Goal: Check status

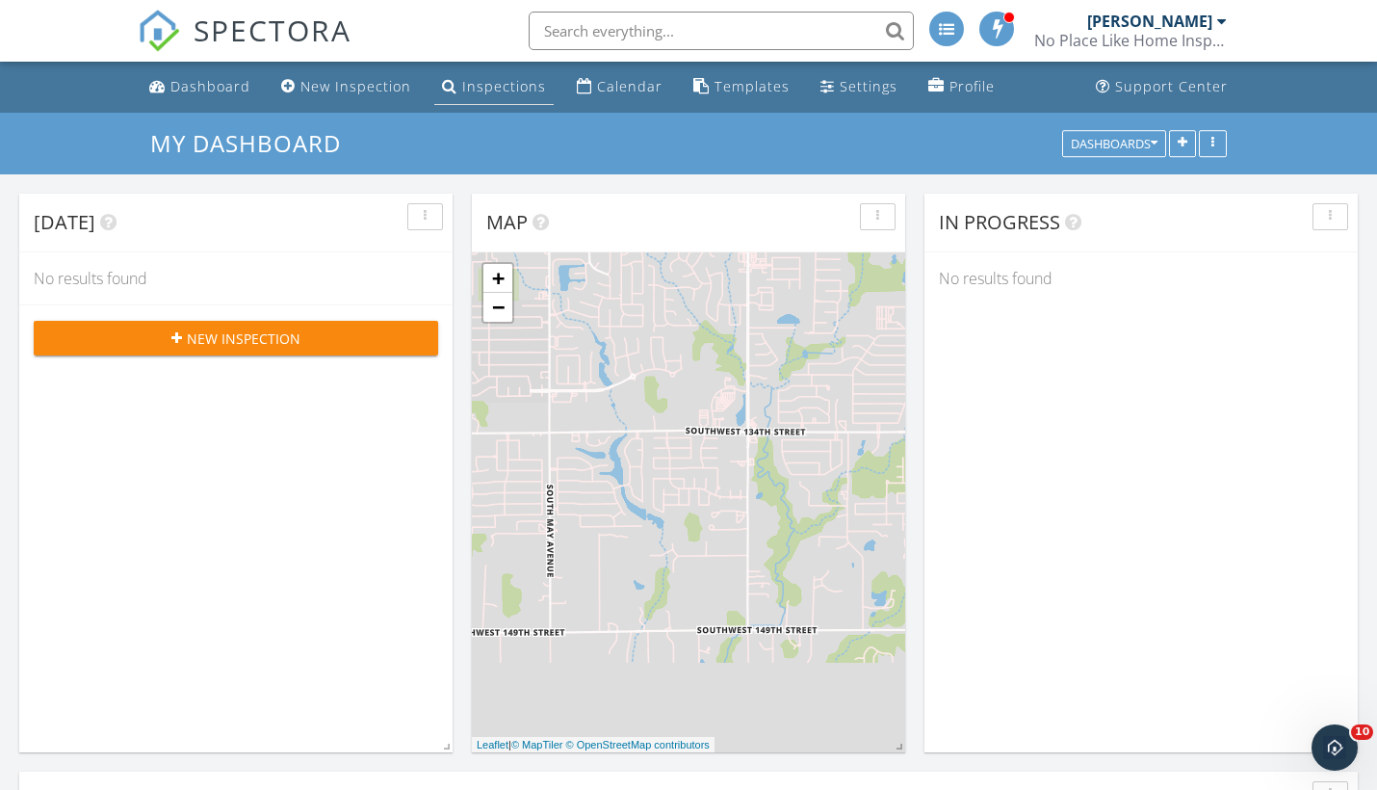
click at [494, 82] on div "Inspections" at bounding box center [504, 86] width 84 height 18
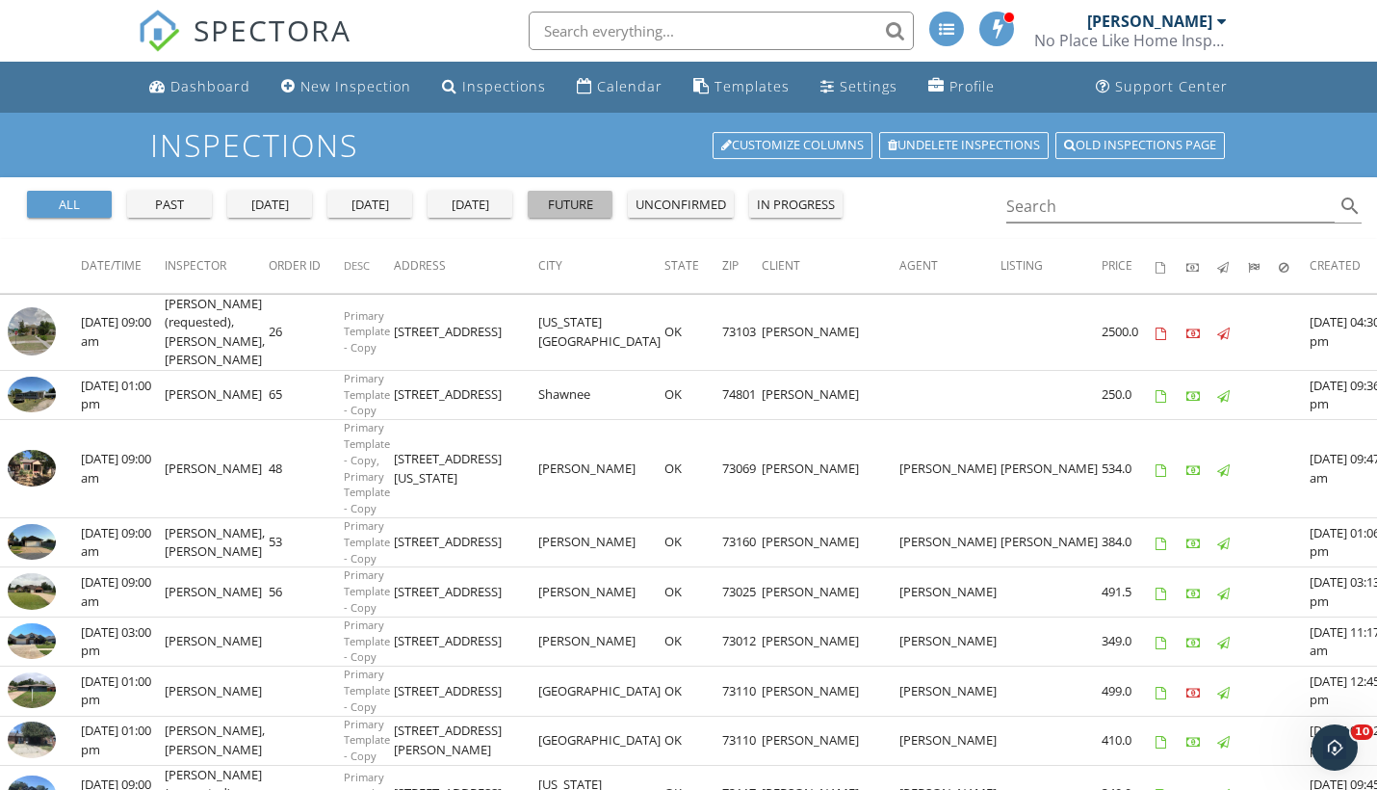
click at [587, 196] on div "future" at bounding box center [569, 205] width 69 height 19
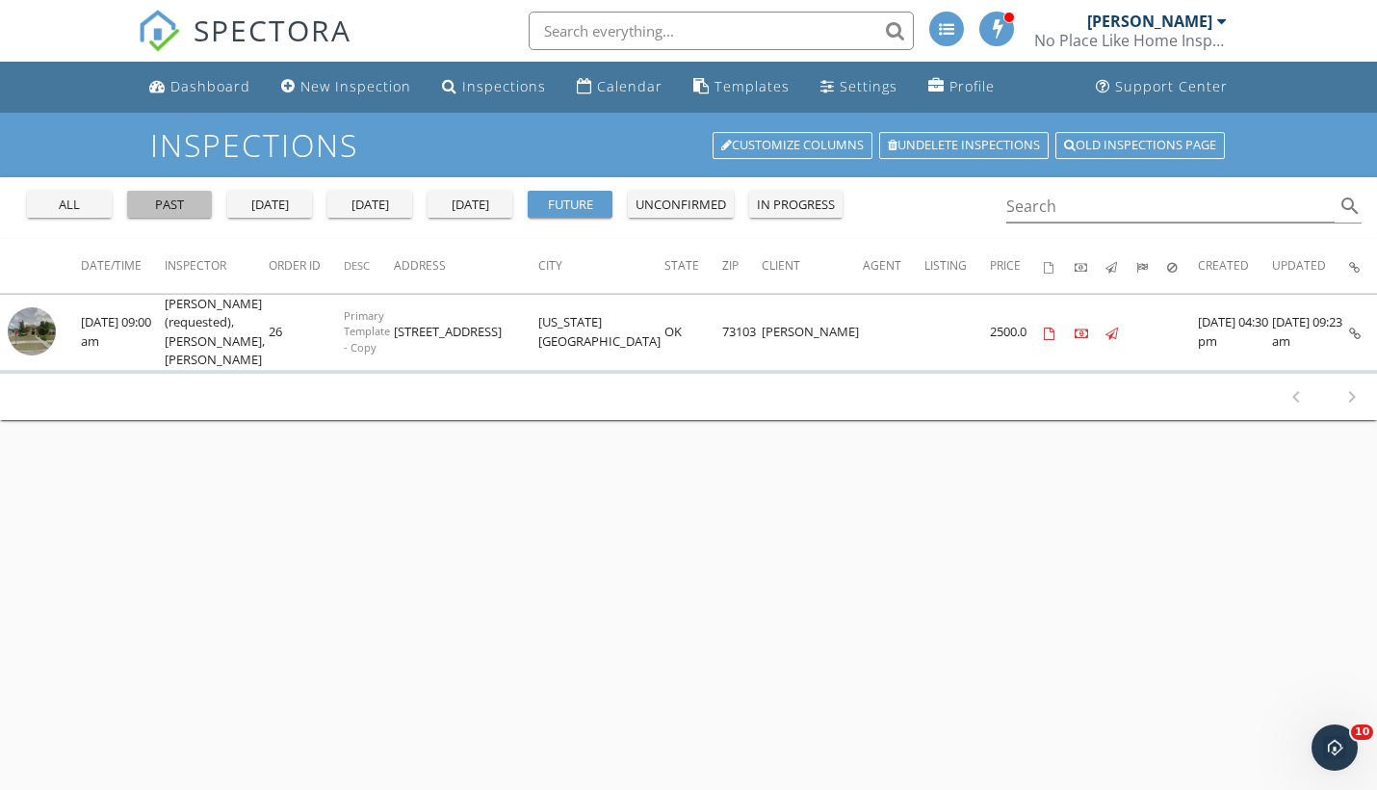
click at [176, 199] on div "past" at bounding box center [169, 205] width 69 height 19
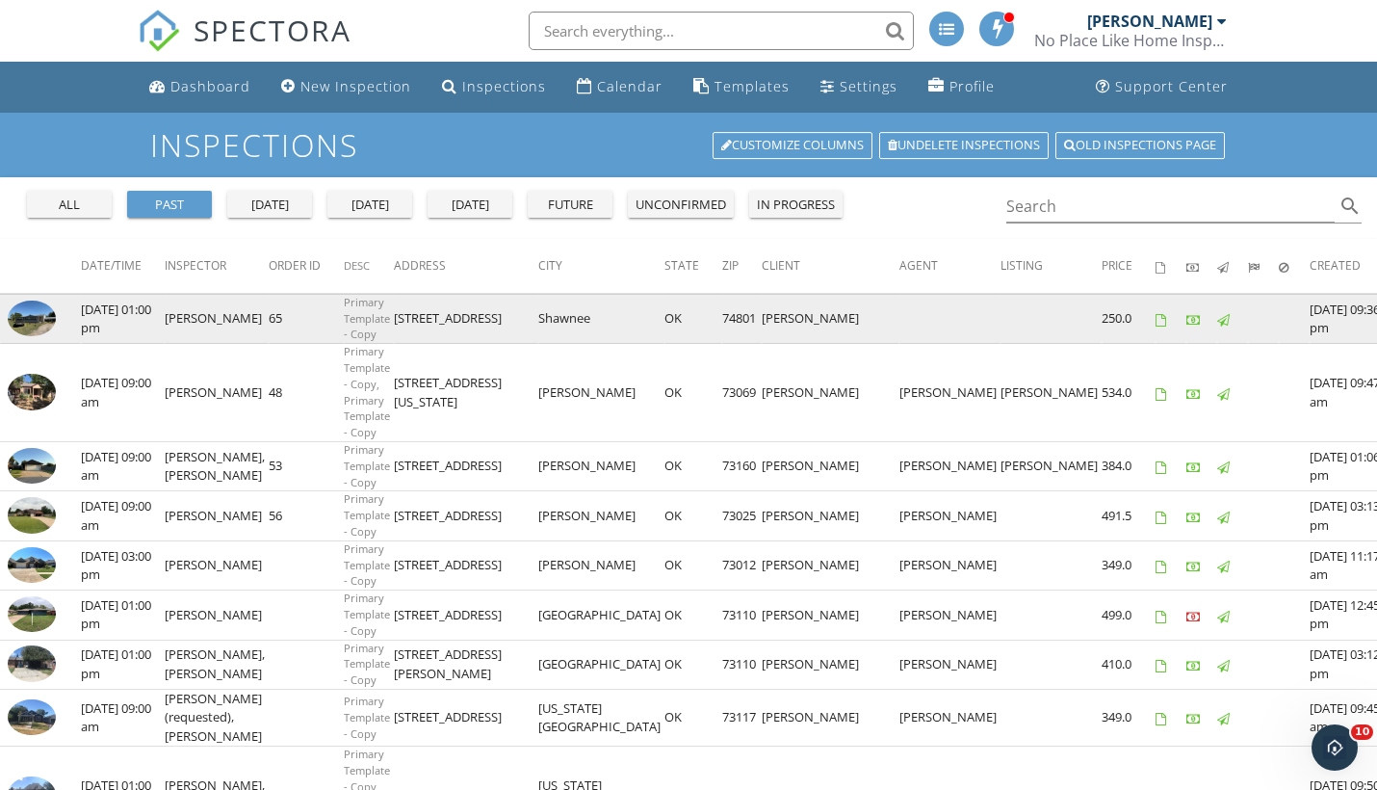
click at [29, 315] on img at bounding box center [32, 318] width 48 height 37
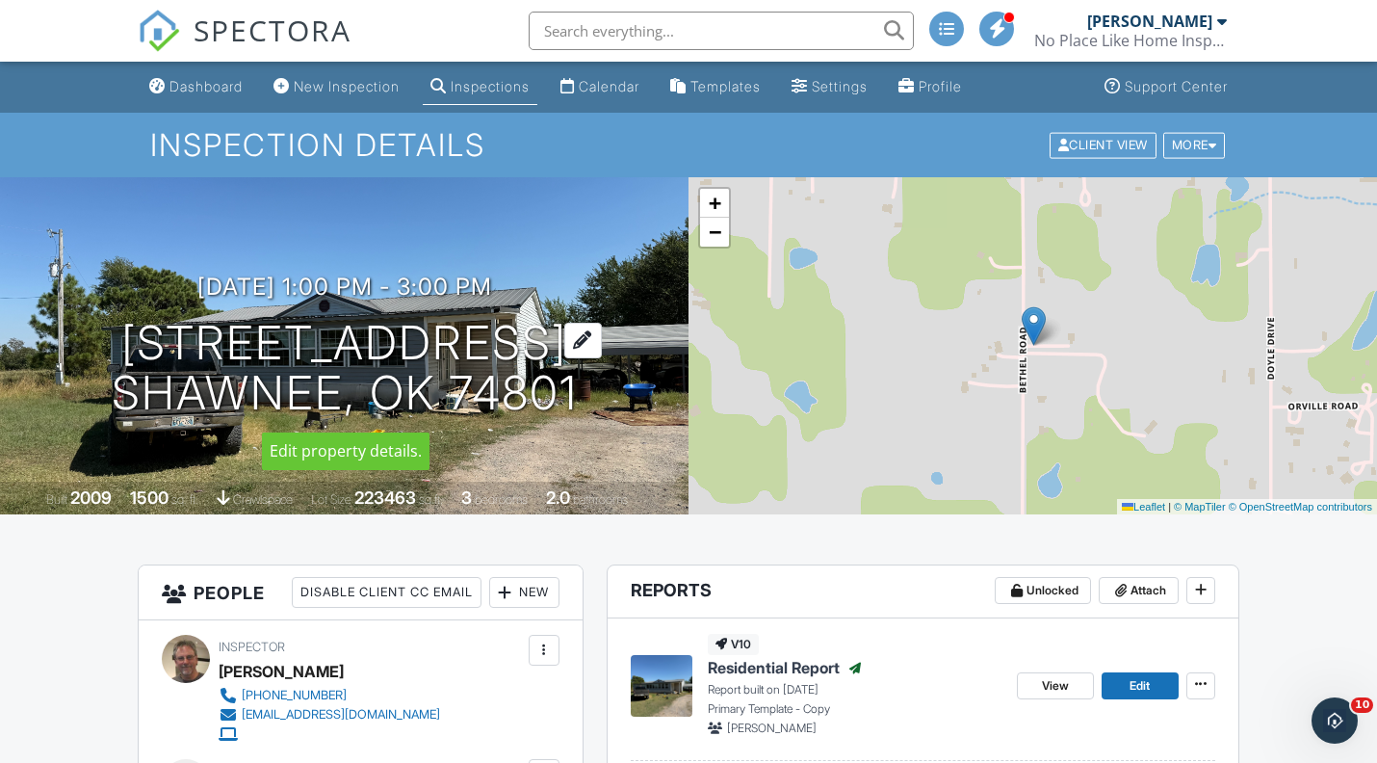
click at [589, 340] on div at bounding box center [583, 341] width 38 height 36
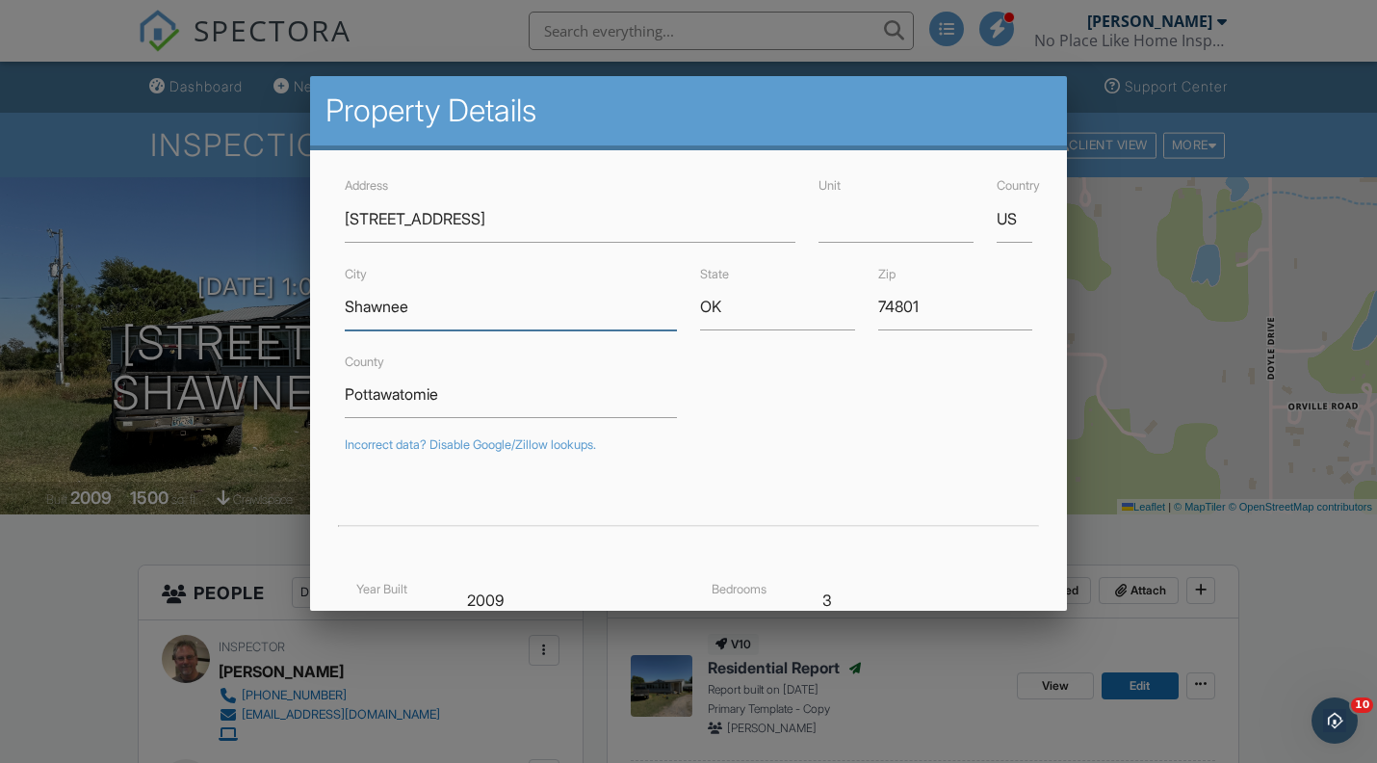
drag, startPoint x: 420, startPoint y: 306, endPoint x: 288, endPoint y: 322, distance: 132.8
drag, startPoint x: 926, startPoint y: 303, endPoint x: 850, endPoint y: 303, distance: 76.1
